Goal: Navigation & Orientation: Find specific page/section

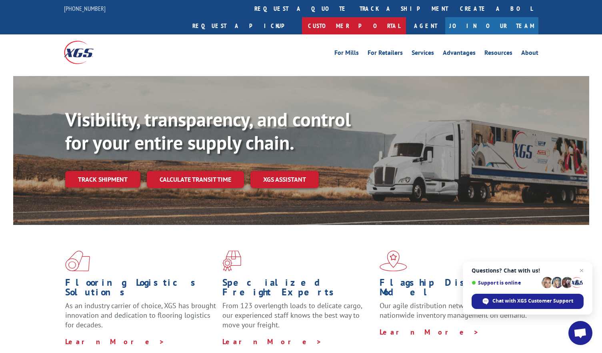
click at [406, 17] on link "Customer Portal" at bounding box center [354, 25] width 104 height 17
click at [352, 50] on link "For Mills" at bounding box center [346, 54] width 24 height 9
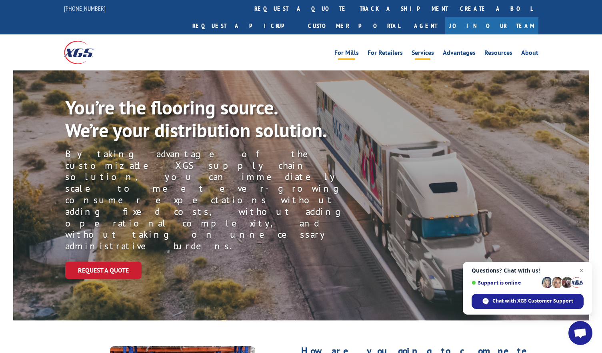
click at [416, 50] on link "Services" at bounding box center [422, 54] width 22 height 9
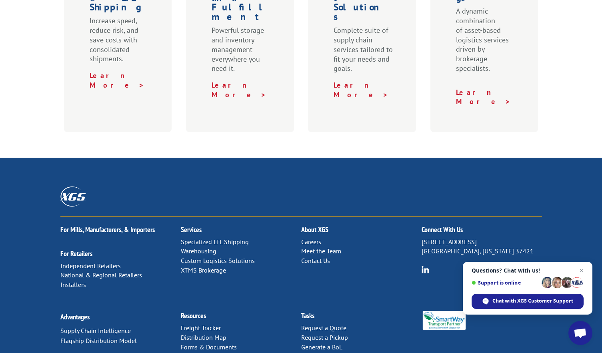
scroll to position [400, 0]
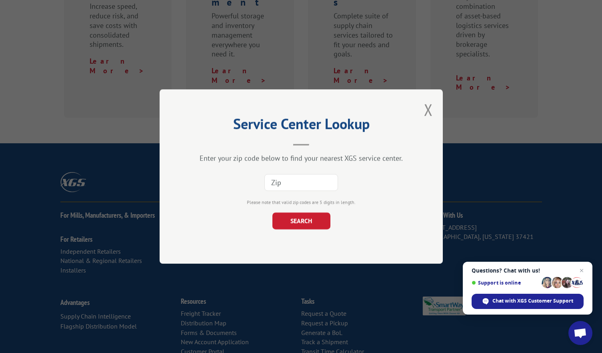
click at [274, 178] on input at bounding box center [301, 182] width 74 height 17
type input "95054"
click at [287, 222] on button "SEARCH" at bounding box center [301, 220] width 58 height 17
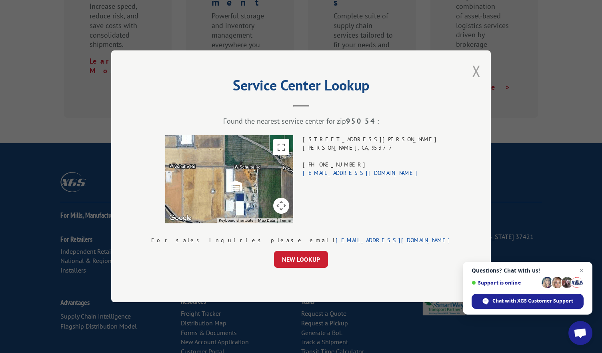
click at [472, 74] on button "Close modal" at bounding box center [476, 70] width 9 height 21
